Goal: Find contact information: Find contact information

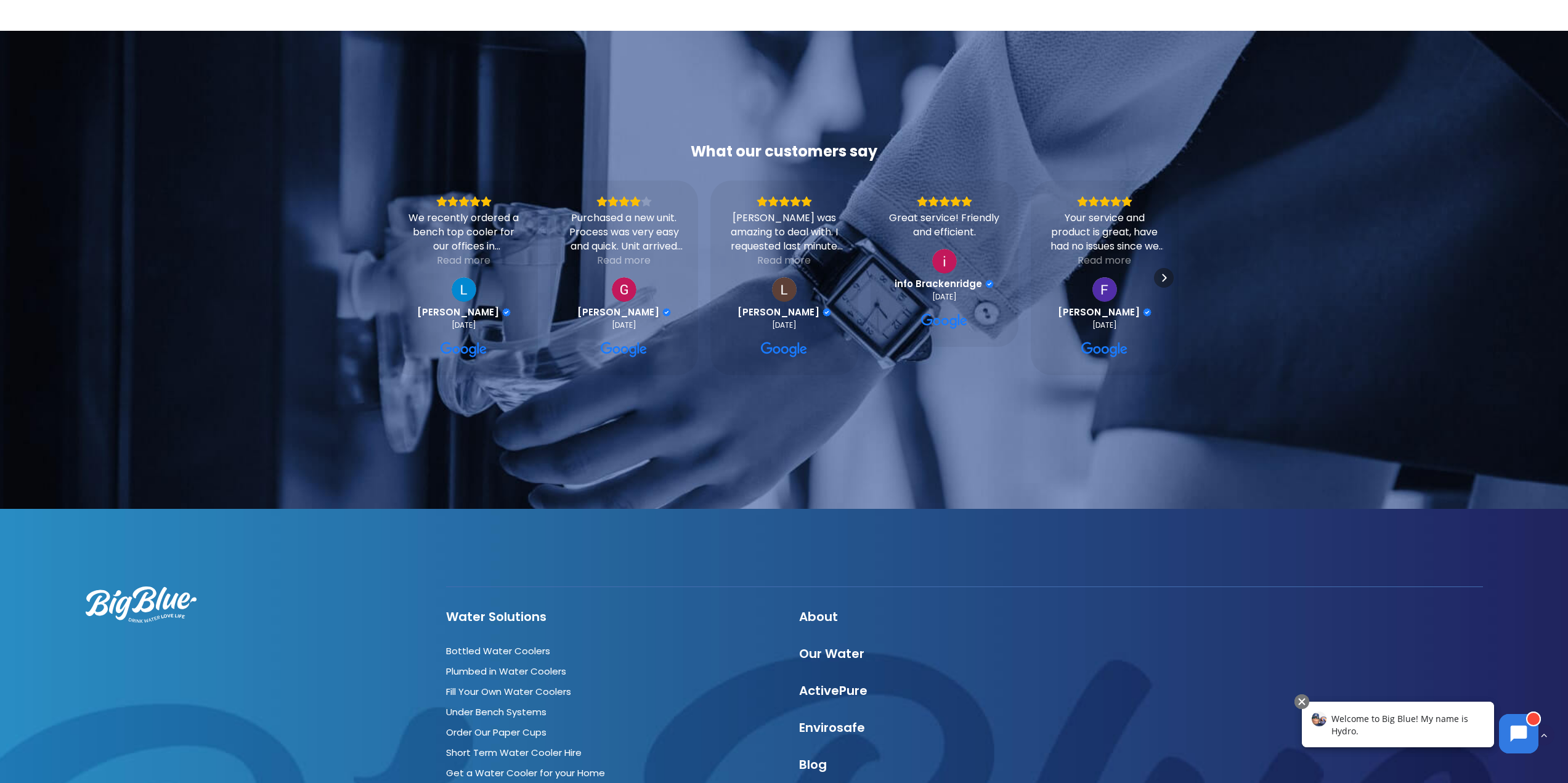
scroll to position [3757, 0]
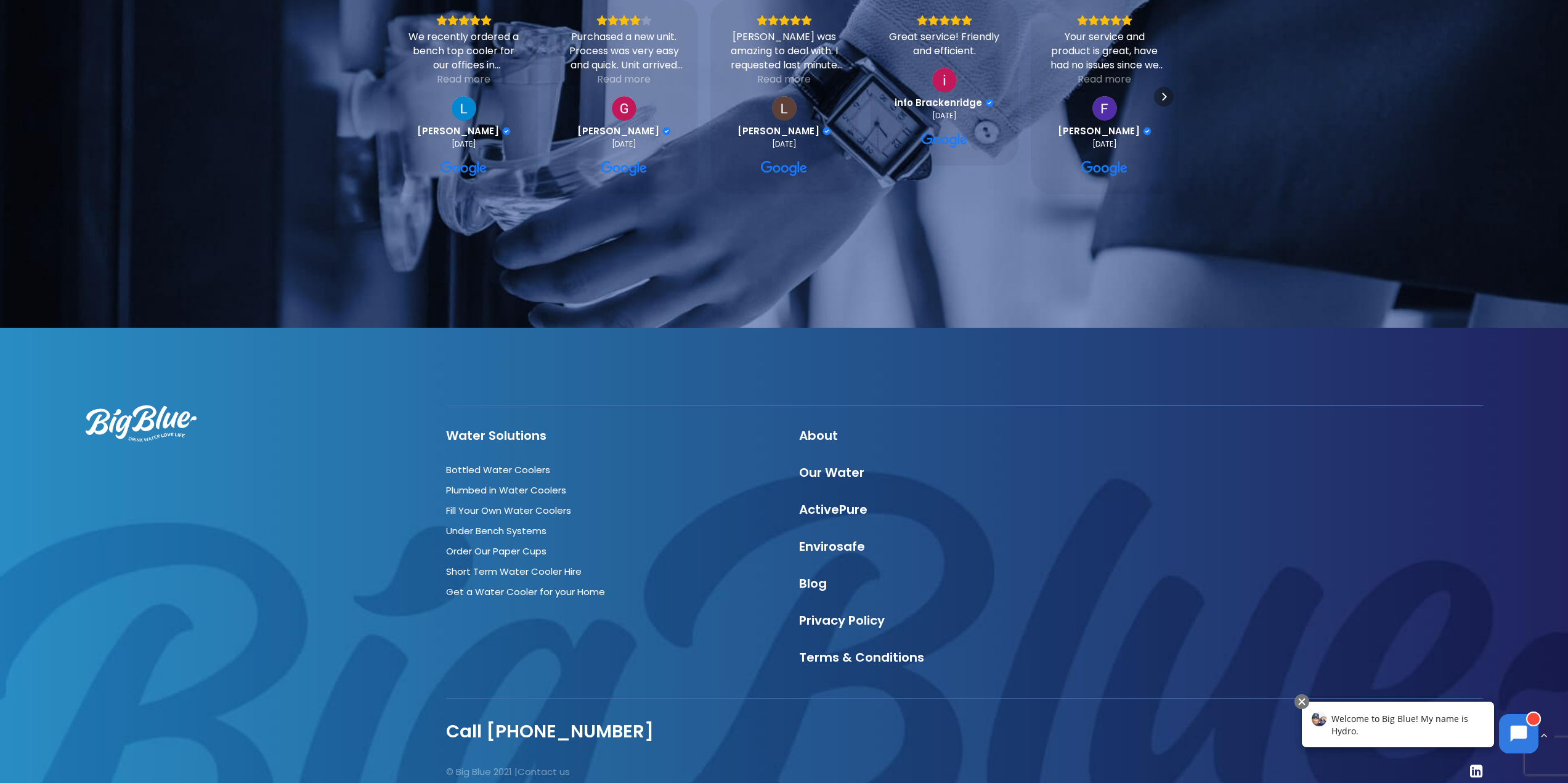
click at [1052, 576] on h4 "Blog" at bounding box center [965, 583] width 331 height 15
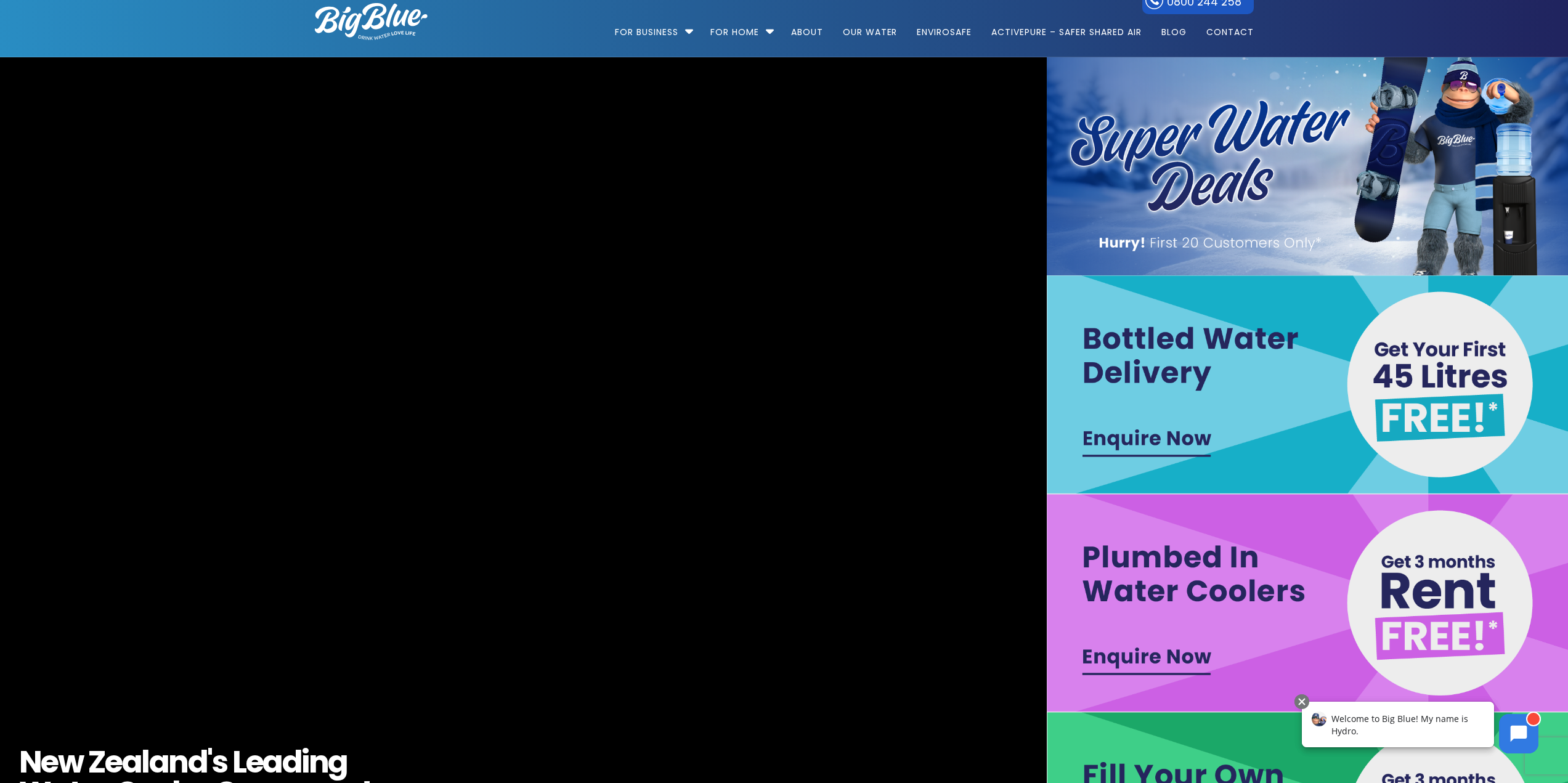
scroll to position [0, 0]
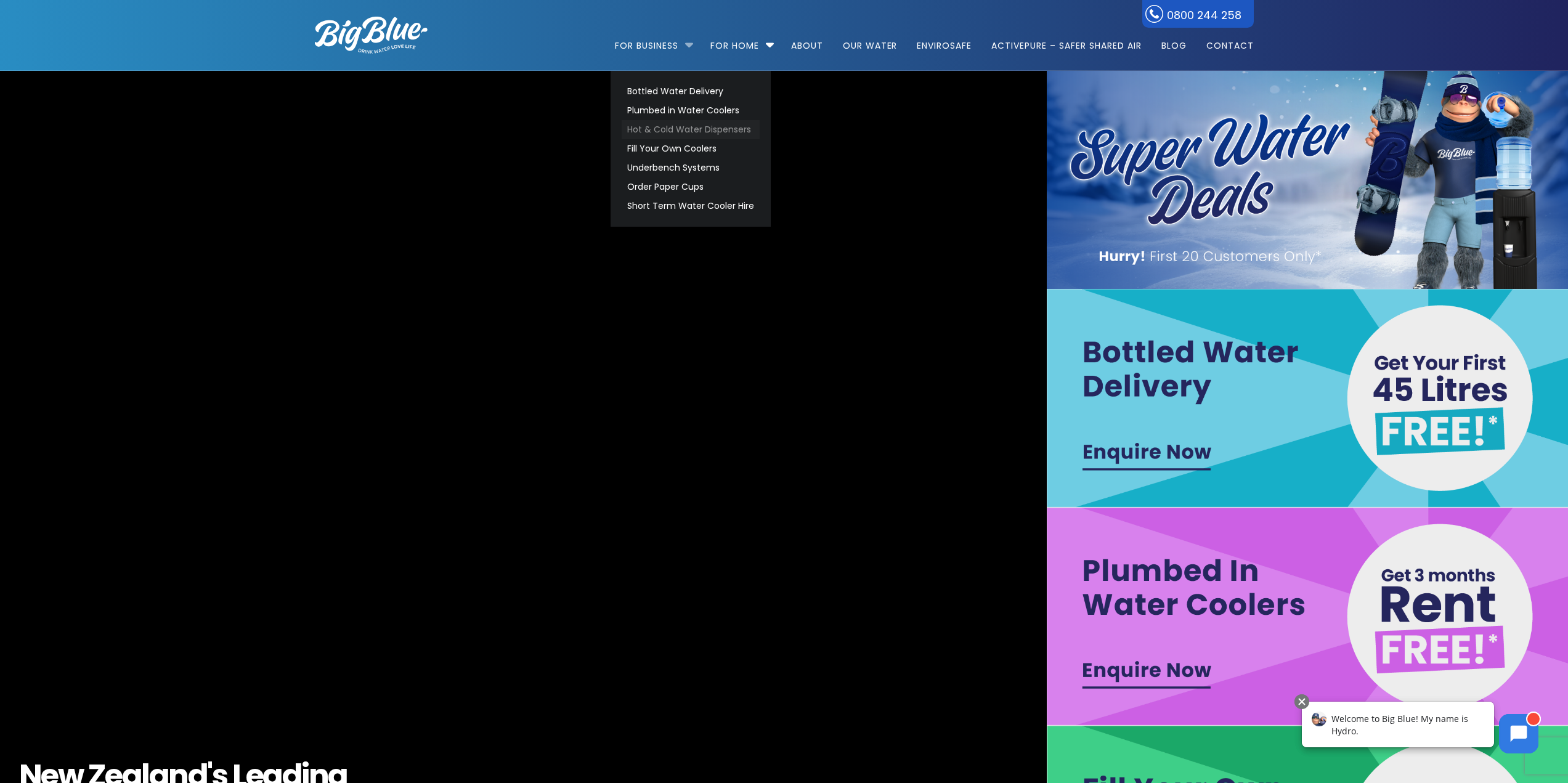
click at [667, 126] on link "Hot & Cold Water Dispensers" at bounding box center [691, 130] width 138 height 19
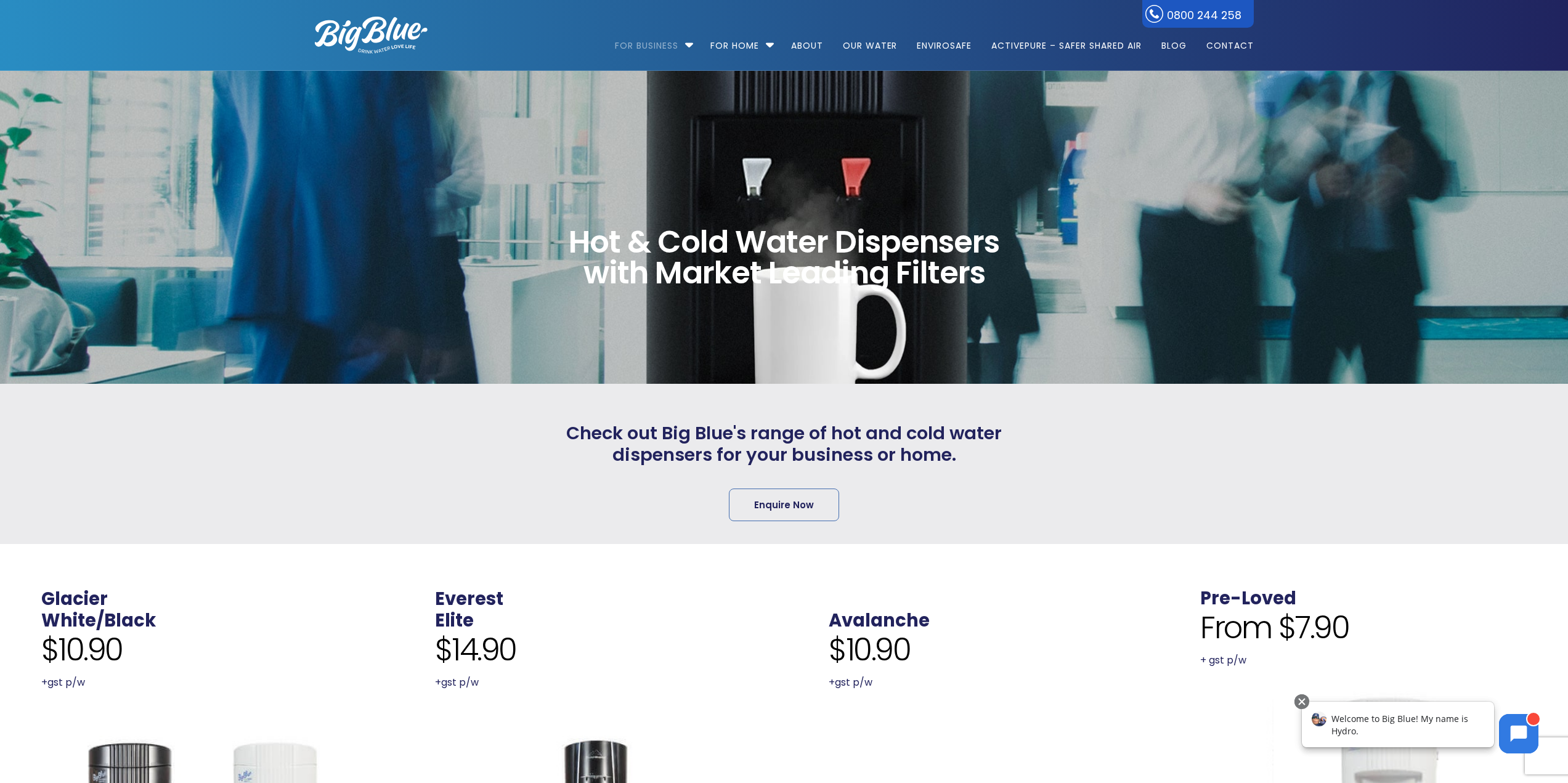
click at [884, 481] on div "Check out Big Blue's range of hot and cold water dispensers for your business o…" at bounding box center [785, 464] width 458 height 116
click at [333, 54] on div at bounding box center [382, 35] width 135 height 70
click at [359, 45] on img at bounding box center [371, 35] width 113 height 37
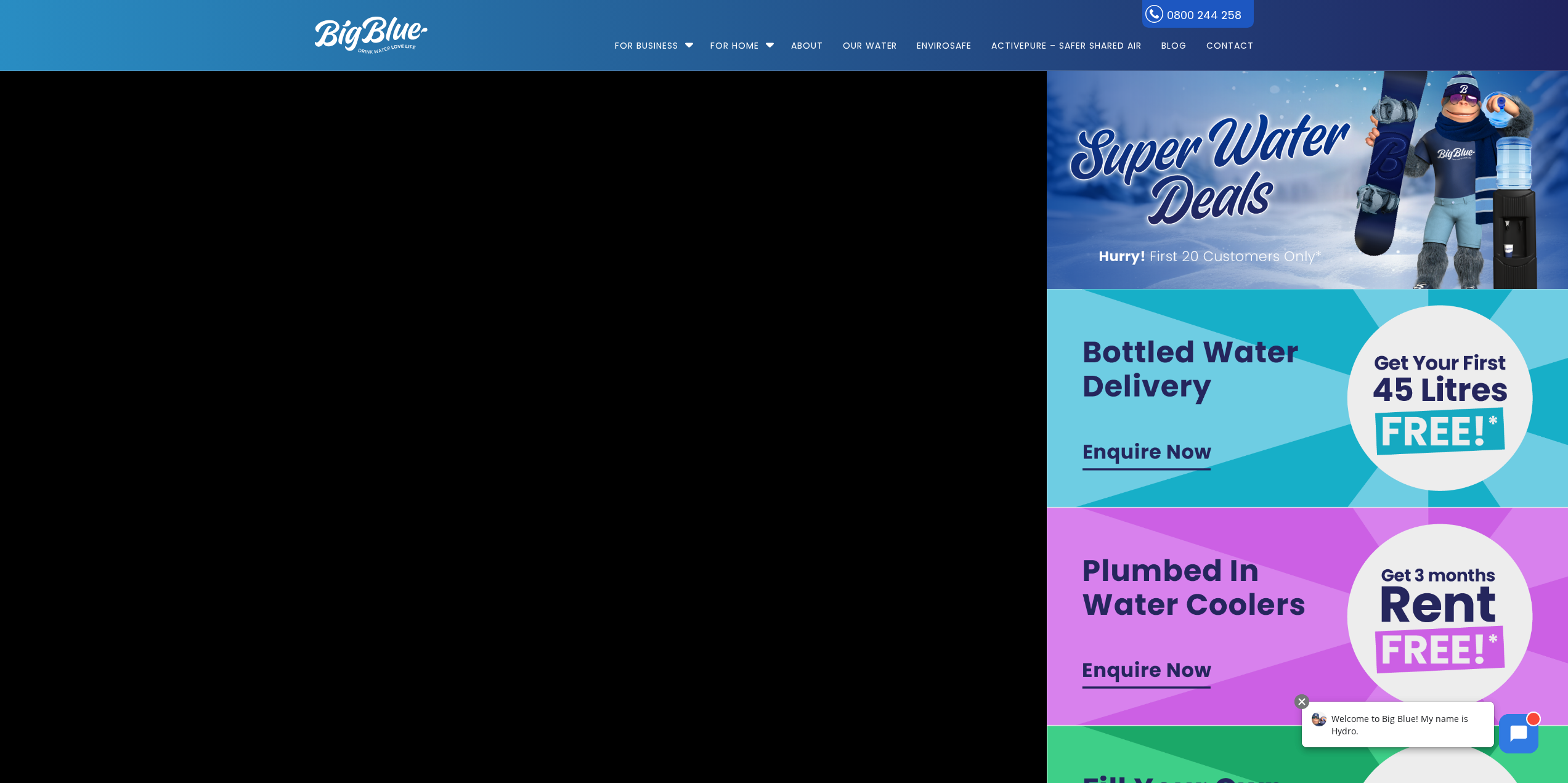
click at [1370, 233] on img at bounding box center [1310, 180] width 525 height 218
click at [1221, 55] on link "Contact" at bounding box center [1226, 40] width 56 height 80
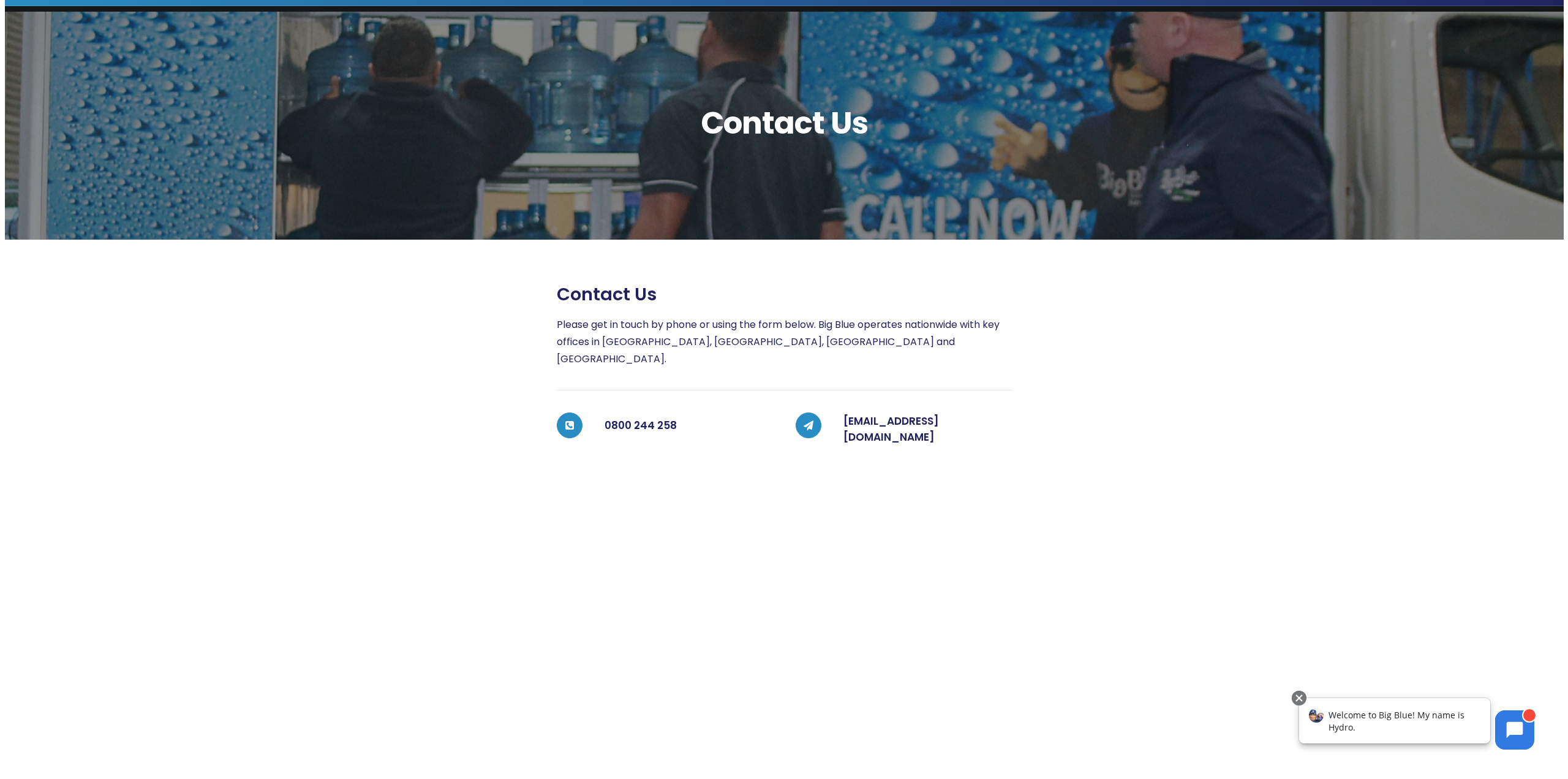
scroll to position [46, 0]
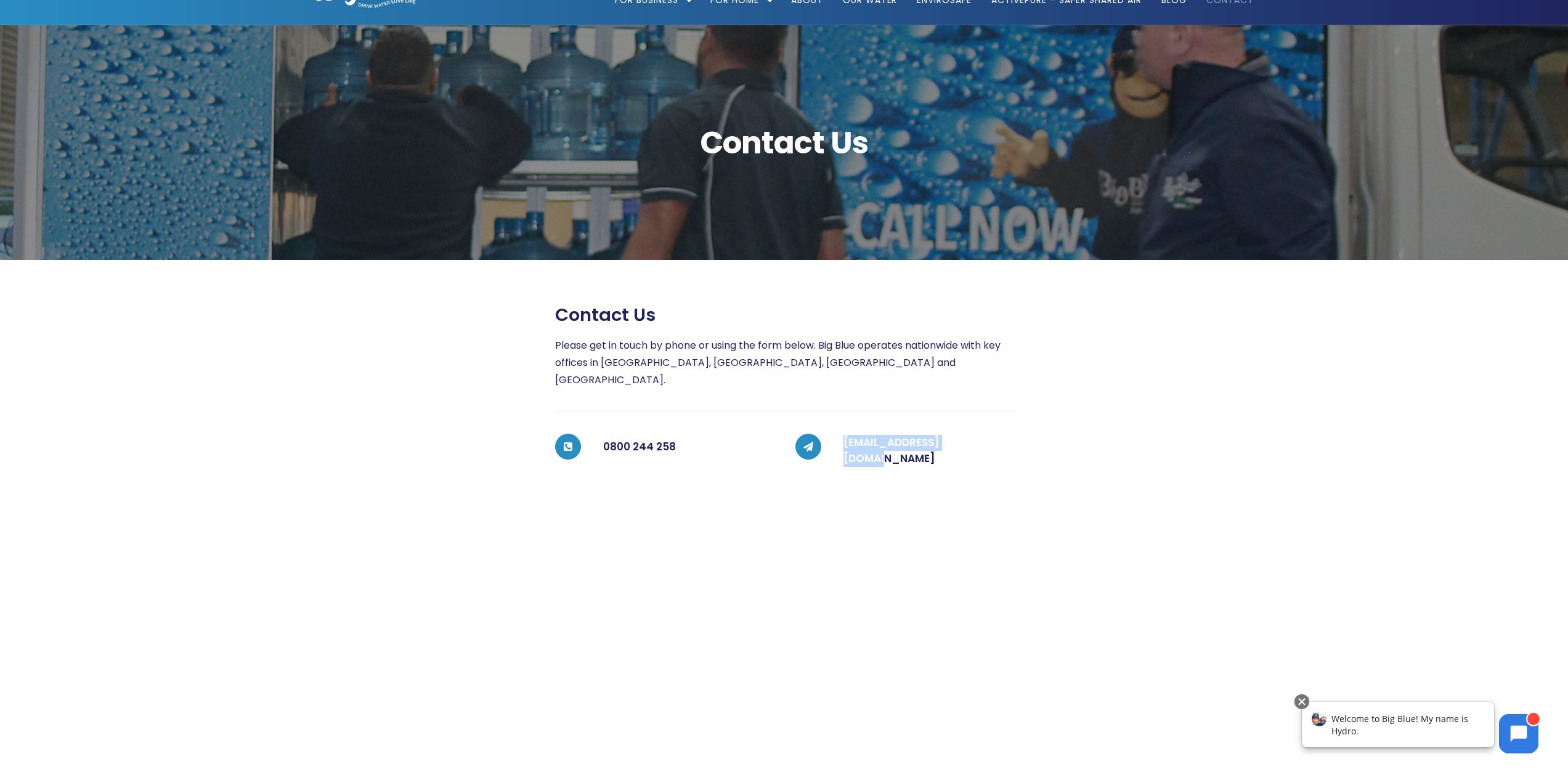
drag, startPoint x: 993, startPoint y: 437, endPoint x: 842, endPoint y: 443, distance: 151.1
click at [842, 443] on div "[EMAIL_ADDRESS][DOMAIN_NAME]" at bounding box center [917, 450] width 192 height 34
copy link "[EMAIL_ADDRESS][DOMAIN_NAME]"
